Goal: Task Accomplishment & Management: Manage account settings

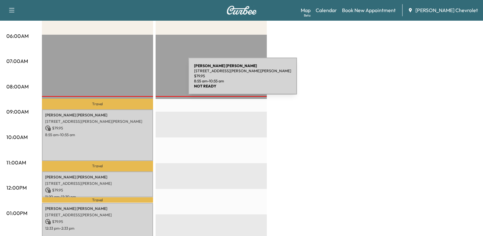
scroll to position [114, 0]
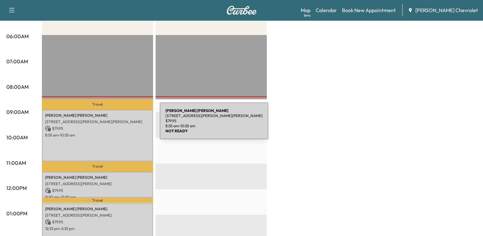
click at [112, 126] on p "$ 79.95" at bounding box center [97, 129] width 105 height 6
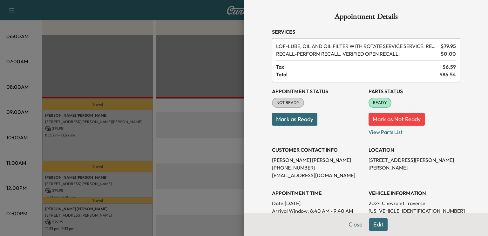
click at [304, 121] on button "Mark as Ready" at bounding box center [294, 119] width 45 height 13
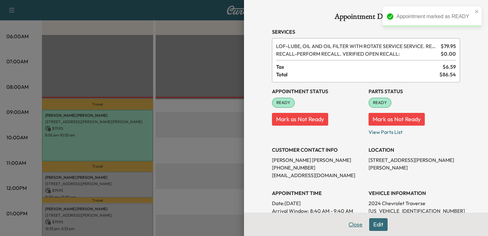
click at [350, 224] on button "Close" at bounding box center [356, 224] width 22 height 13
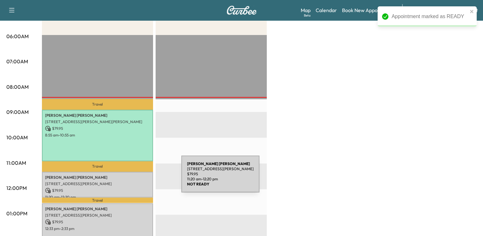
click at [134, 178] on p "[PERSON_NAME]" at bounding box center [97, 177] width 105 height 5
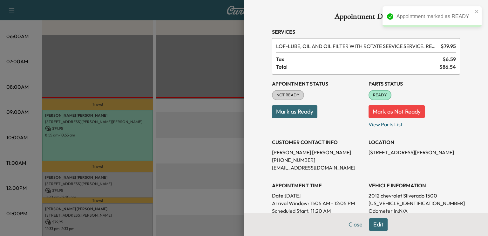
click at [290, 108] on button "Mark as Ready" at bounding box center [294, 111] width 45 height 13
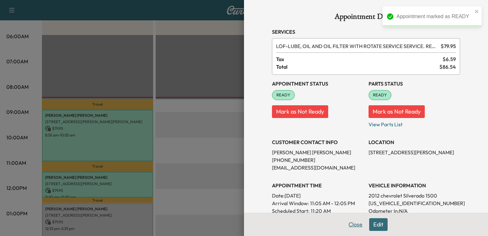
click at [357, 226] on button "Close" at bounding box center [356, 224] width 22 height 13
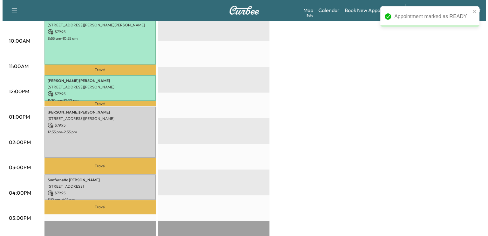
scroll to position [211, 0]
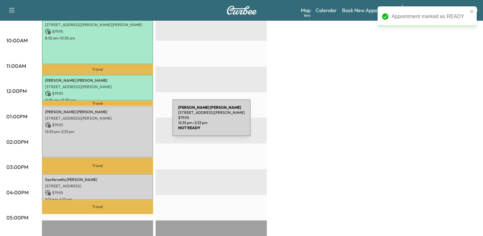
click at [125, 122] on p "$ 79.95" at bounding box center [97, 125] width 105 height 6
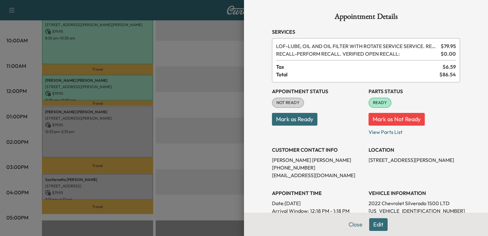
click at [286, 125] on button "Mark as Ready" at bounding box center [294, 119] width 45 height 13
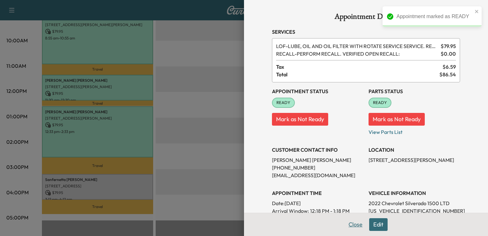
click at [354, 226] on button "Close" at bounding box center [356, 224] width 22 height 13
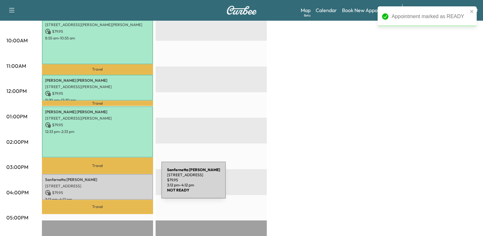
click at [114, 184] on p "[STREET_ADDRESS]" at bounding box center [97, 185] width 105 height 5
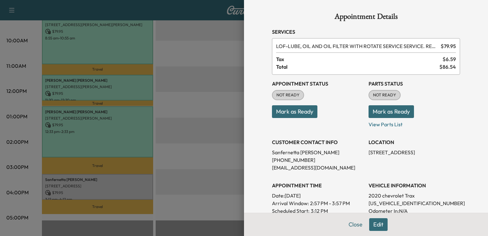
click at [293, 115] on button "Mark as Ready" at bounding box center [294, 111] width 45 height 13
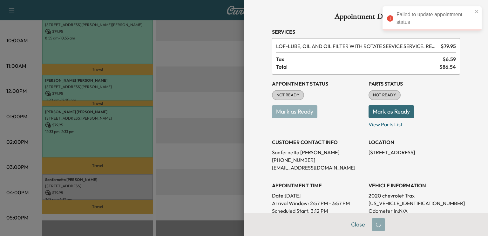
click at [396, 106] on button "Mark as Ready" at bounding box center [391, 111] width 45 height 13
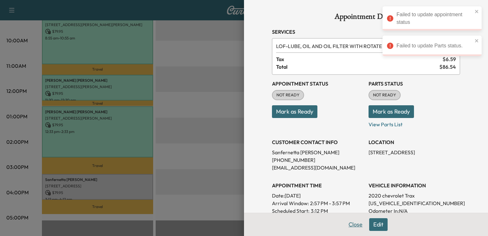
click at [347, 222] on button "Close" at bounding box center [356, 224] width 22 height 13
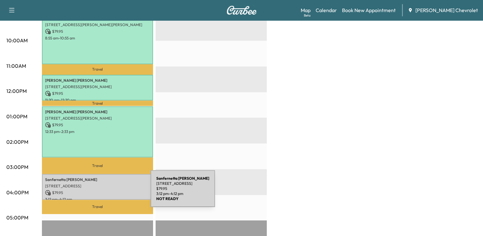
click at [103, 192] on div "Sanfernetta [PERSON_NAME] [STREET_ADDRESS] $ 79.95 3:12 pm - 4:12 pm" at bounding box center [97, 187] width 111 height 26
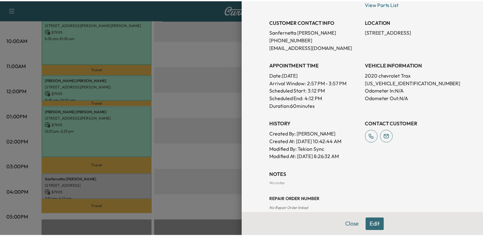
scroll to position [160, 0]
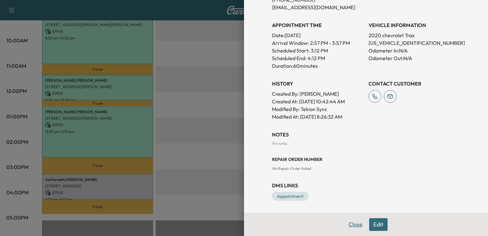
click at [356, 229] on button "Close" at bounding box center [356, 224] width 22 height 13
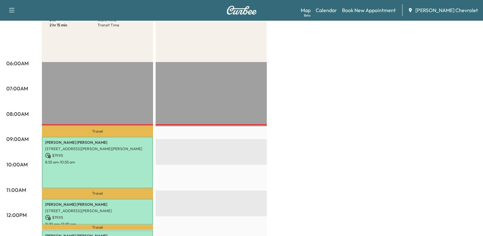
scroll to position [87, 0]
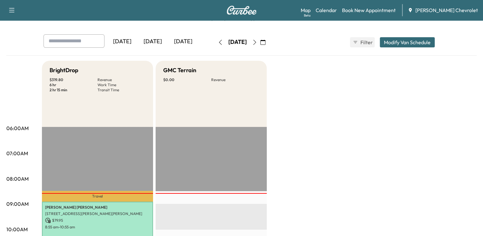
scroll to position [22, 0]
